Goal: Task Accomplishment & Management: Manage account settings

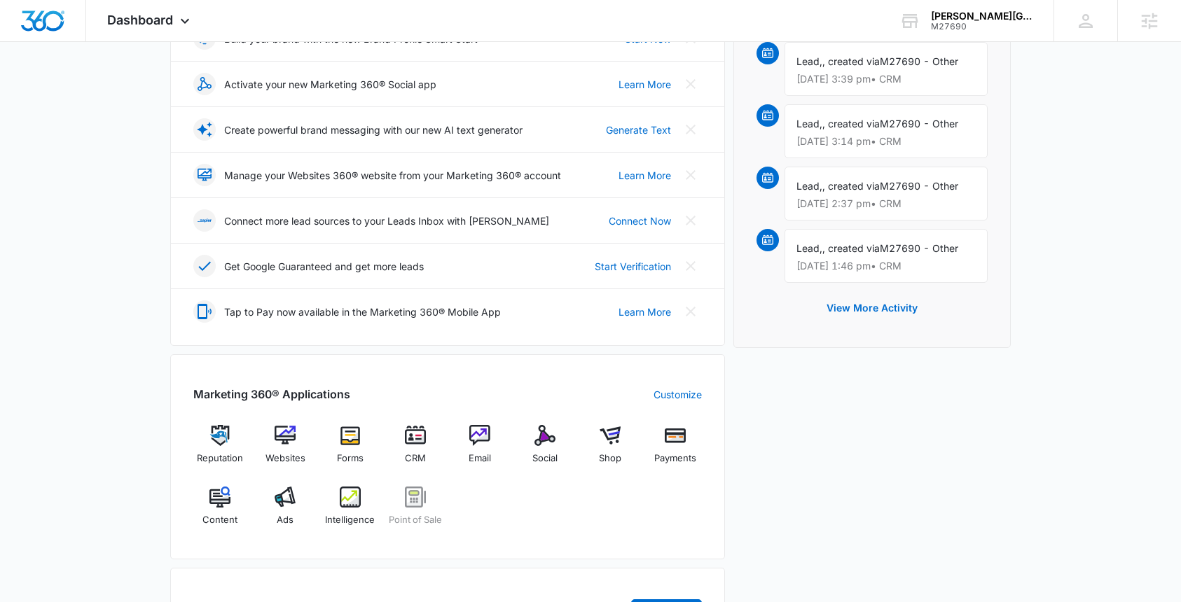
scroll to position [303, 0]
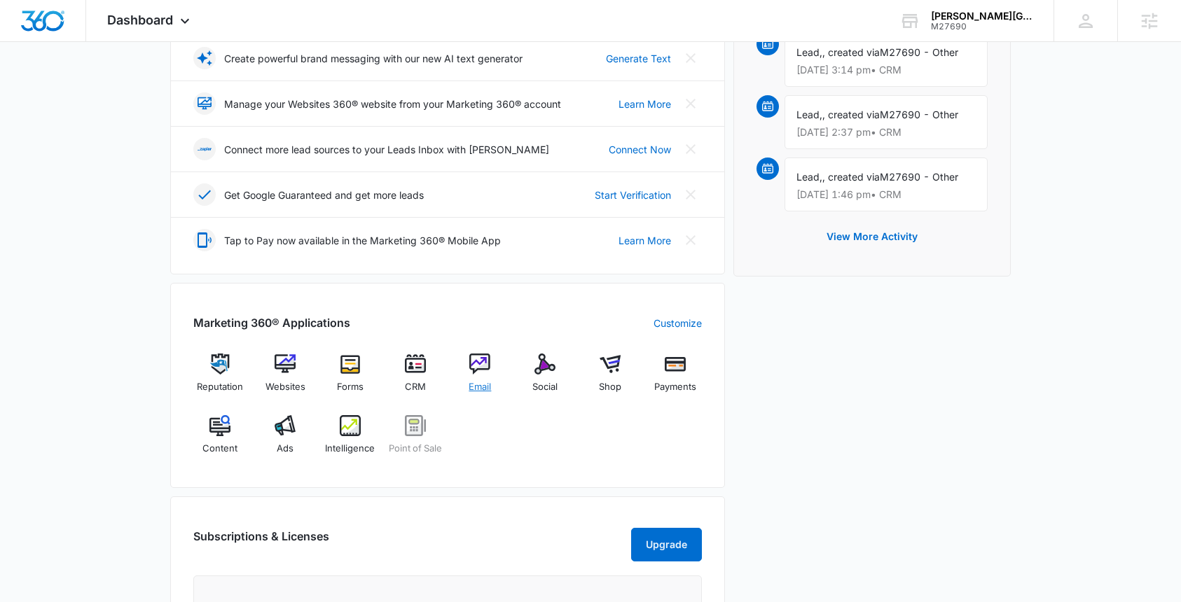
click at [488, 369] on img at bounding box center [479, 364] width 21 height 21
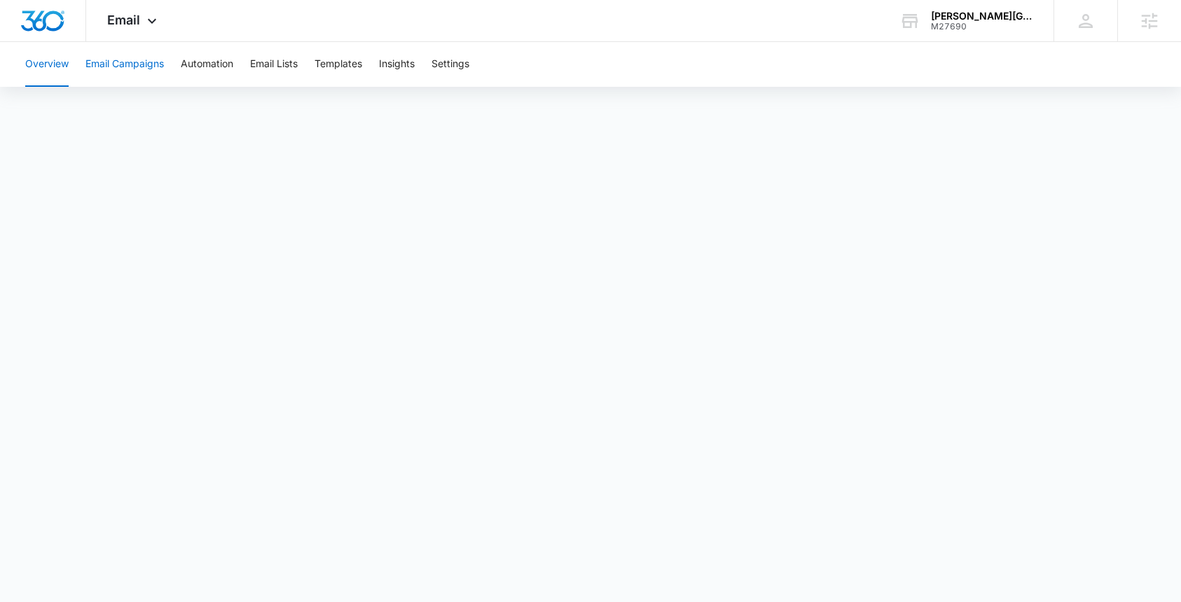
drag, startPoint x: 137, startPoint y: 64, endPoint x: 219, endPoint y: 91, distance: 85.7
click at [219, 91] on div "Overview Email Campaigns Automation Email Lists Templates Insights Settings" at bounding box center [590, 307] width 1181 height 530
click at [348, 67] on button "Templates" at bounding box center [338, 64] width 48 height 45
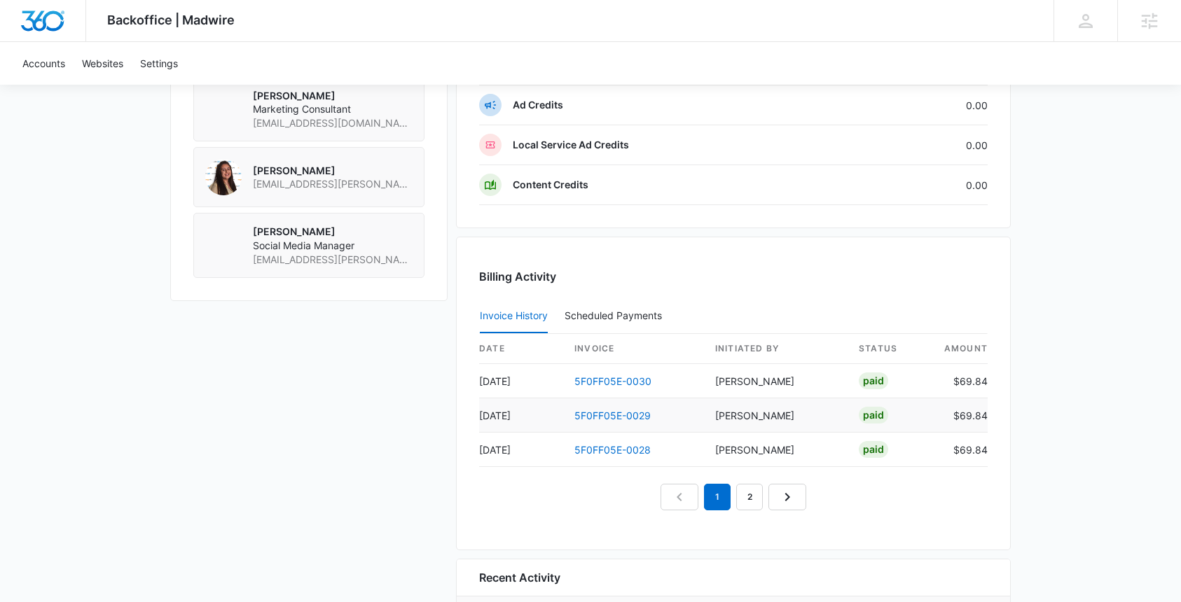
scroll to position [1228, 0]
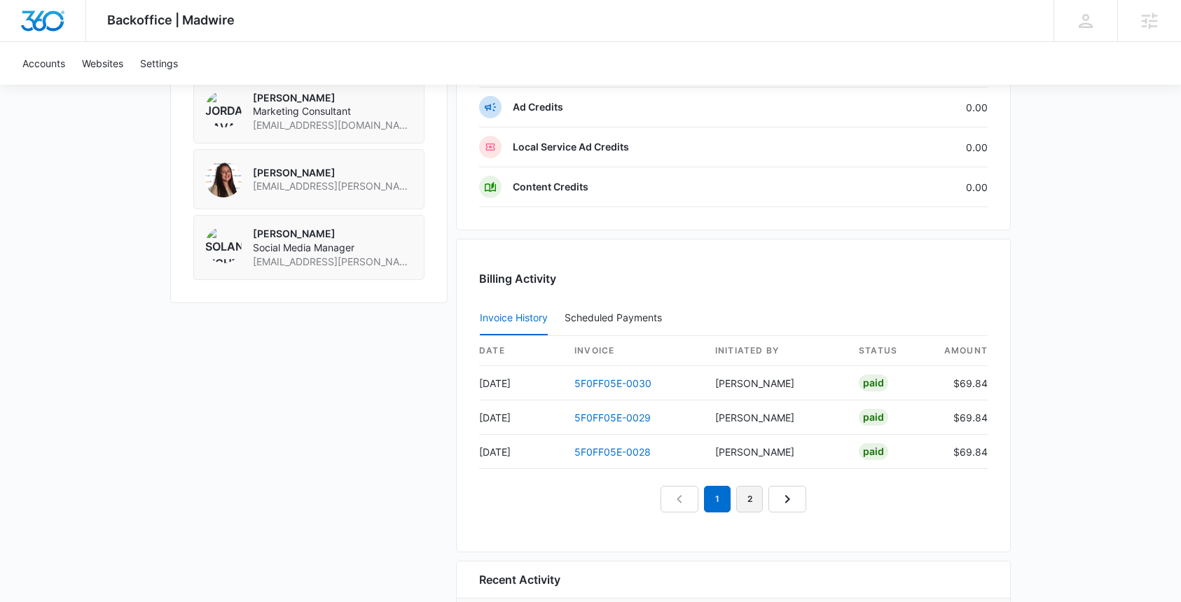
click at [753, 495] on link "2" at bounding box center [749, 499] width 27 height 27
click at [773, 508] on link "3" at bounding box center [765, 499] width 27 height 27
click at [581, 381] on link "5F0FF05E-0024" at bounding box center [612, 384] width 76 height 12
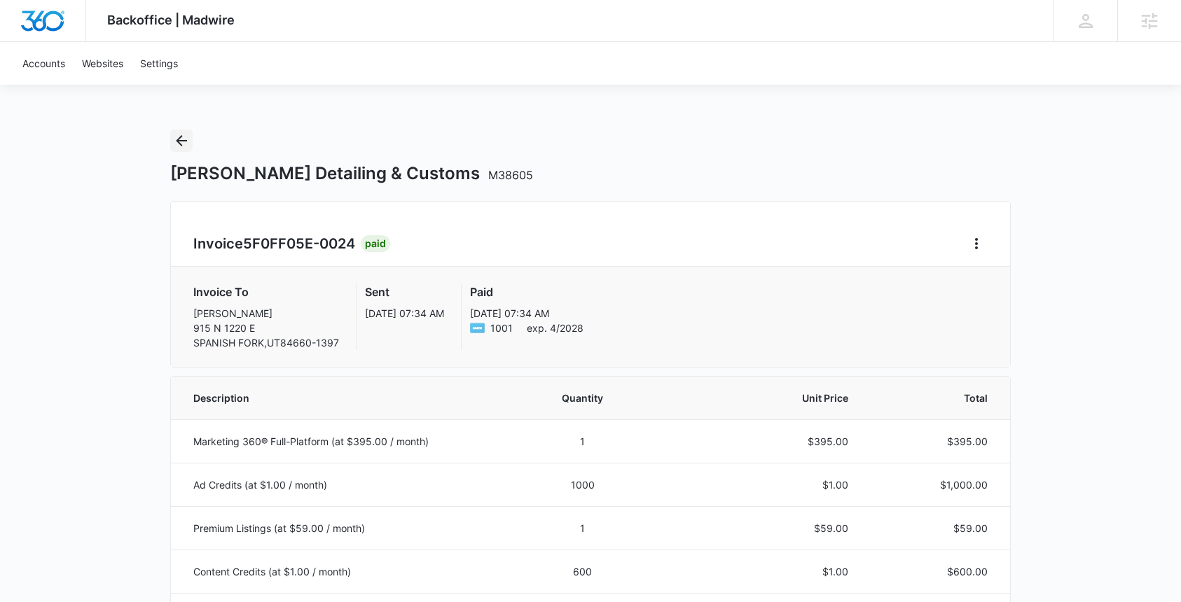
click at [171, 148] on button "Back" at bounding box center [181, 141] width 22 height 22
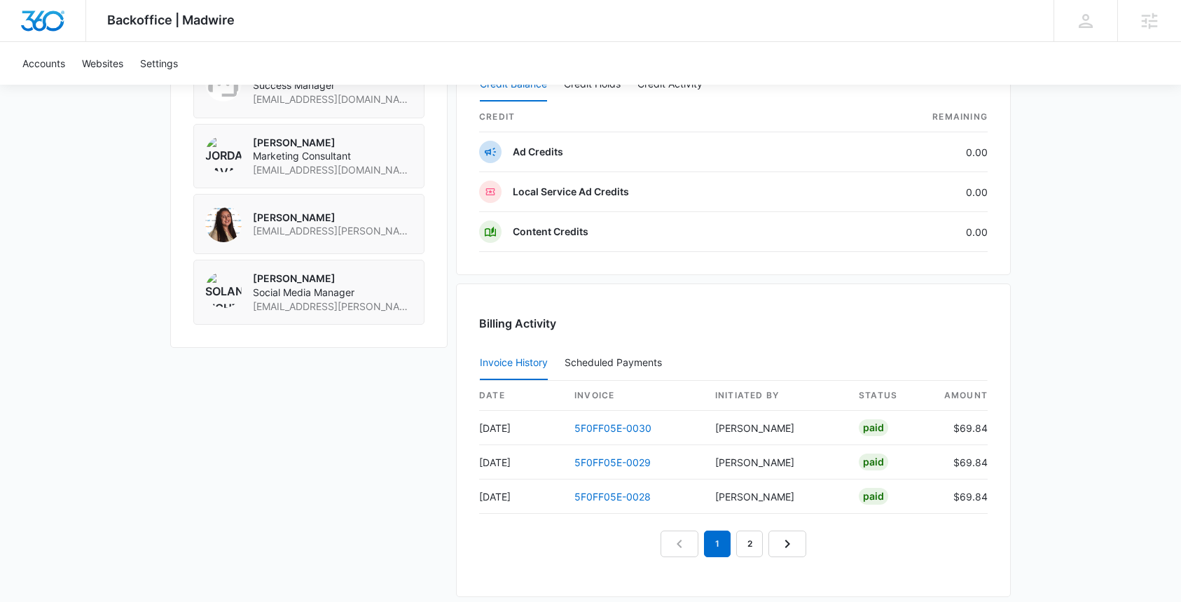
scroll to position [1184, 0]
click at [756, 545] on link "2" at bounding box center [749, 543] width 27 height 27
click at [773, 549] on link "3" at bounding box center [765, 543] width 27 height 27
click at [717, 549] on link "2" at bounding box center [717, 543] width 27 height 27
